Goal: Task Accomplishment & Management: Manage account settings

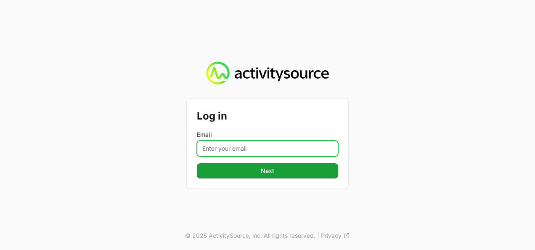
click at [230, 147] on input "Email" at bounding box center [267, 149] width 141 height 16
type input "[PERSON_NAME][EMAIL_ADDRESS][DOMAIN_NAME]"
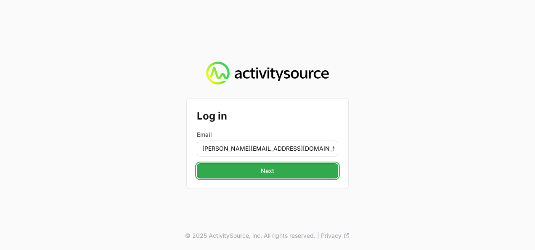
click at [242, 169] on button "Next" at bounding box center [267, 170] width 141 height 15
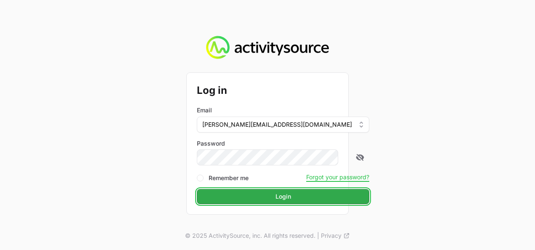
click at [262, 203] on button "Login" at bounding box center [283, 196] width 173 height 15
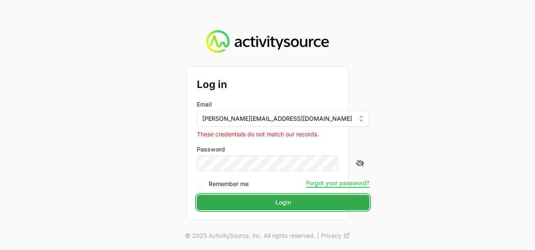
click at [250, 204] on button "Login" at bounding box center [283, 202] width 173 height 15
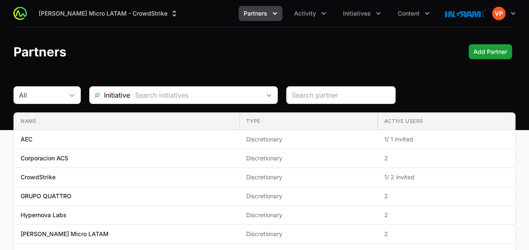
click at [254, 7] on button "Partners" at bounding box center [261, 13] width 44 height 15
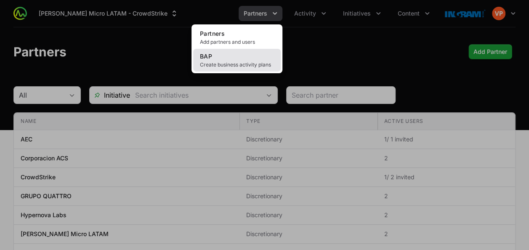
click at [215, 66] on span "Create business activity plans" at bounding box center [237, 64] width 74 height 7
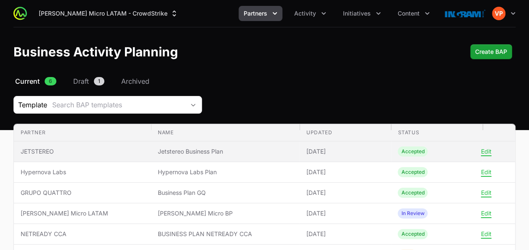
click at [80, 151] on span "JETSTEREO" at bounding box center [83, 151] width 124 height 8
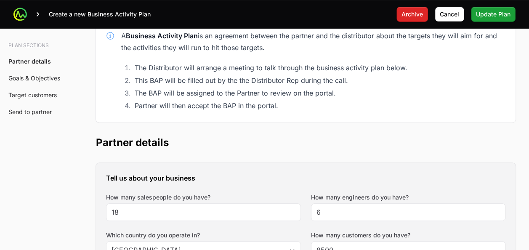
scroll to position [106, 0]
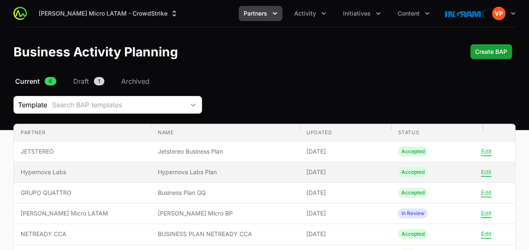
click at [172, 174] on span "Hypernova Labs Plan" at bounding box center [225, 172] width 135 height 8
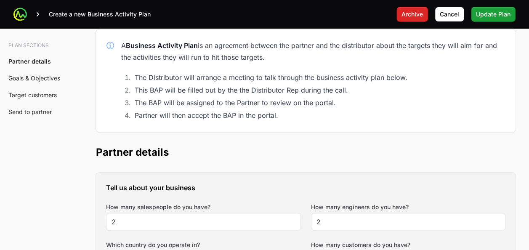
scroll to position [93, 0]
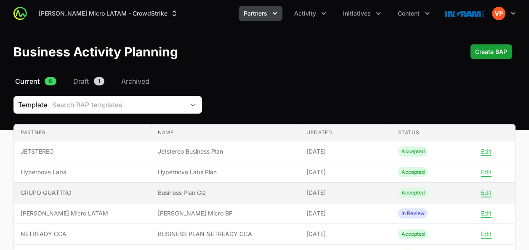
click at [158, 190] on span "Business Plan GQ" at bounding box center [225, 192] width 135 height 8
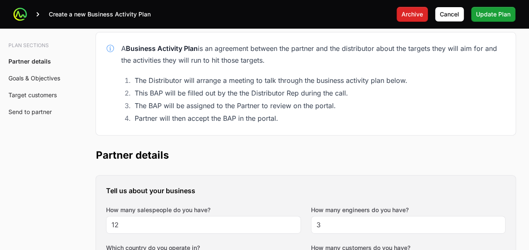
scroll to position [96, 0]
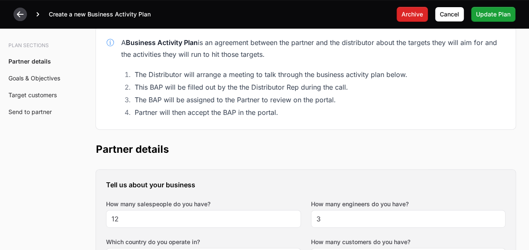
click at [19, 14] on icon at bounding box center [20, 14] width 7 height 6
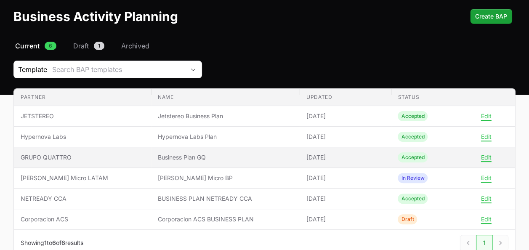
scroll to position [53, 0]
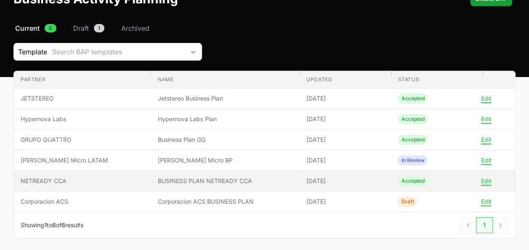
click at [66, 178] on span "NETREADY CCA" at bounding box center [83, 181] width 124 height 8
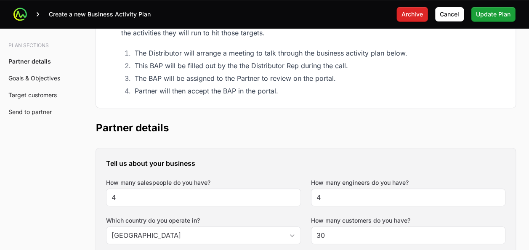
scroll to position [120, 0]
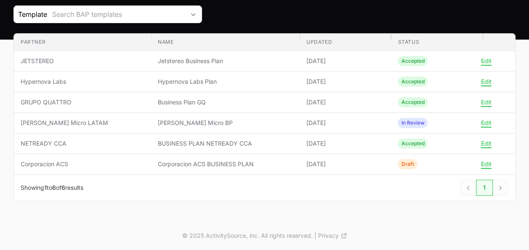
scroll to position [53, 0]
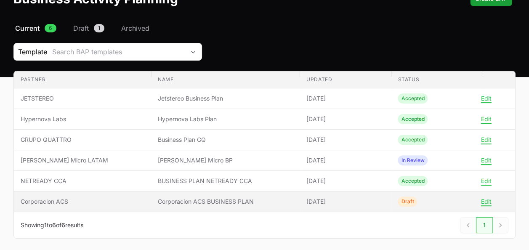
click at [59, 204] on span "Corporacion ACS" at bounding box center [83, 201] width 124 height 8
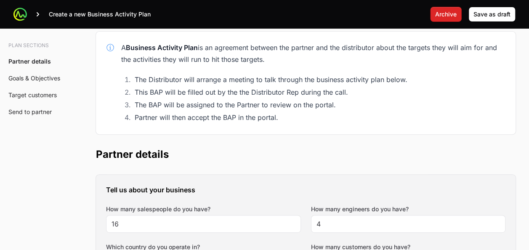
scroll to position [104, 0]
